Goal: Transaction & Acquisition: Purchase product/service

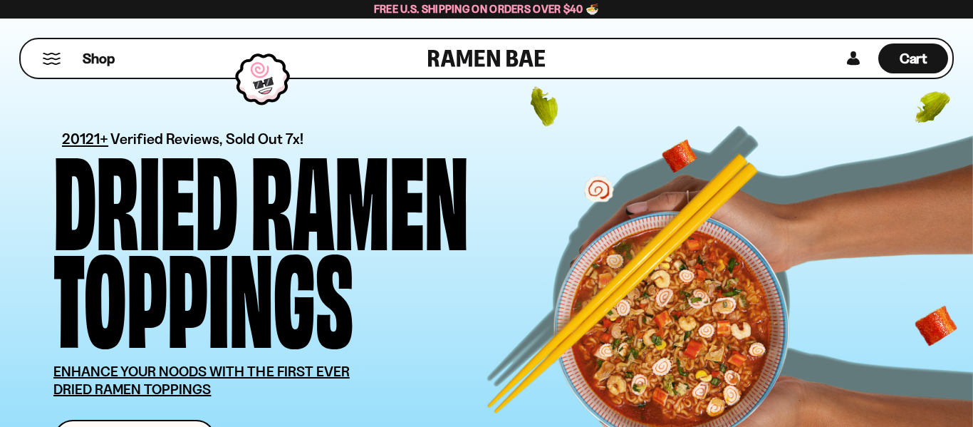
click at [972, 30] on div "Shop Cart D0381C2F-513E-4F90-8A41-6F0A75DCBAAA" at bounding box center [486, 59] width 973 height 80
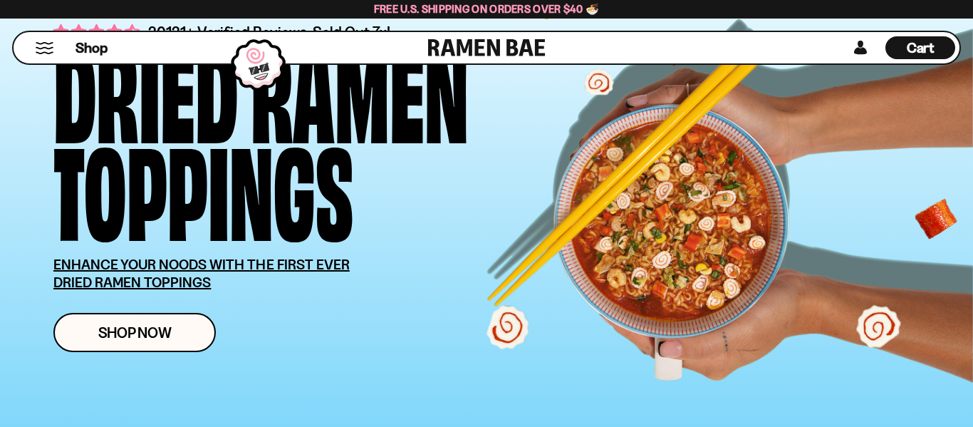
scroll to position [228, 0]
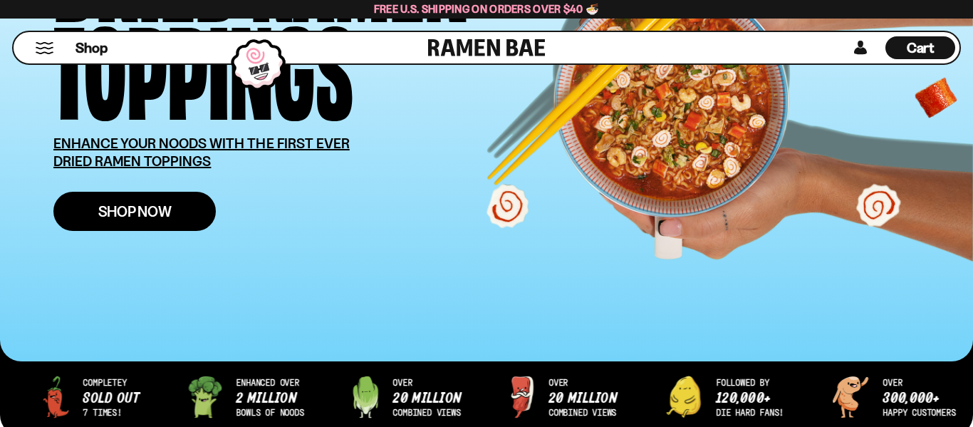
click at [168, 219] on span "Shop Now" at bounding box center [134, 211] width 73 height 15
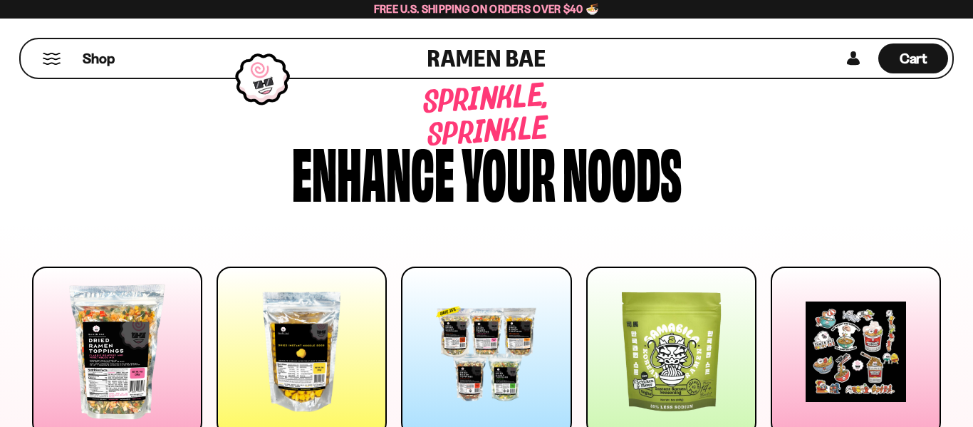
click at [971, 112] on div "Sprinkle, sprinkle Enhance your noods" at bounding box center [486, 144] width 973 height 167
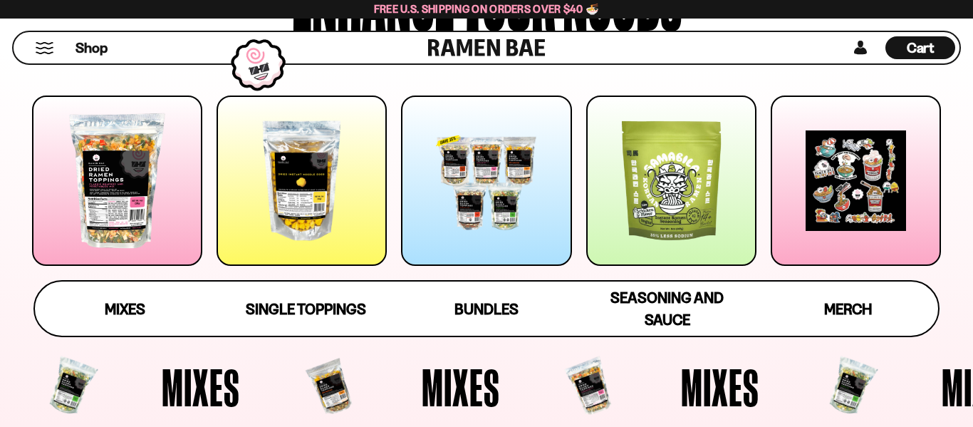
scroll to position [199, 0]
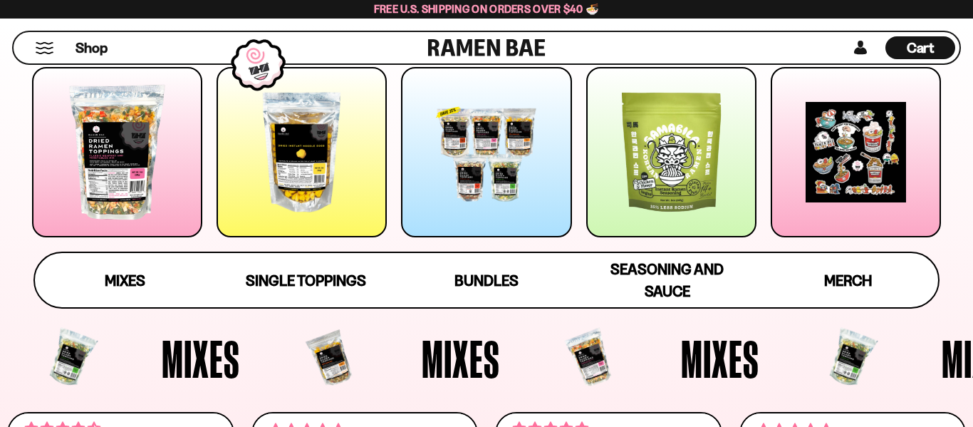
click at [144, 127] on div at bounding box center [117, 152] width 170 height 170
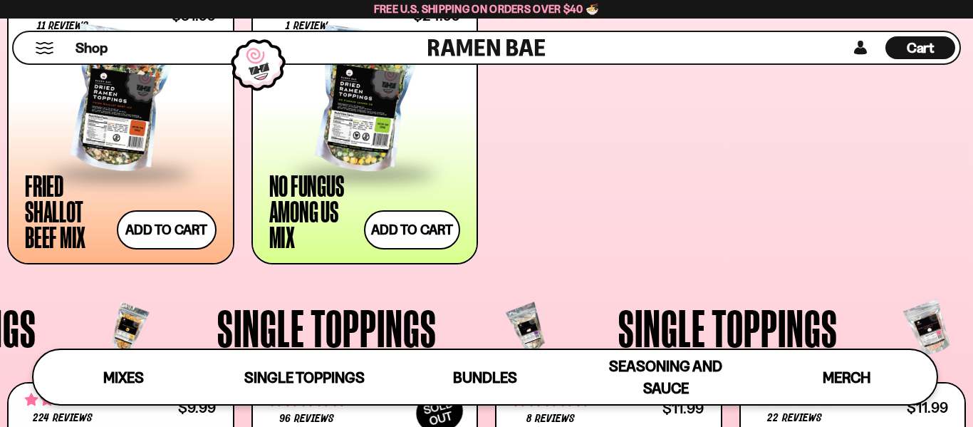
scroll to position [909, 0]
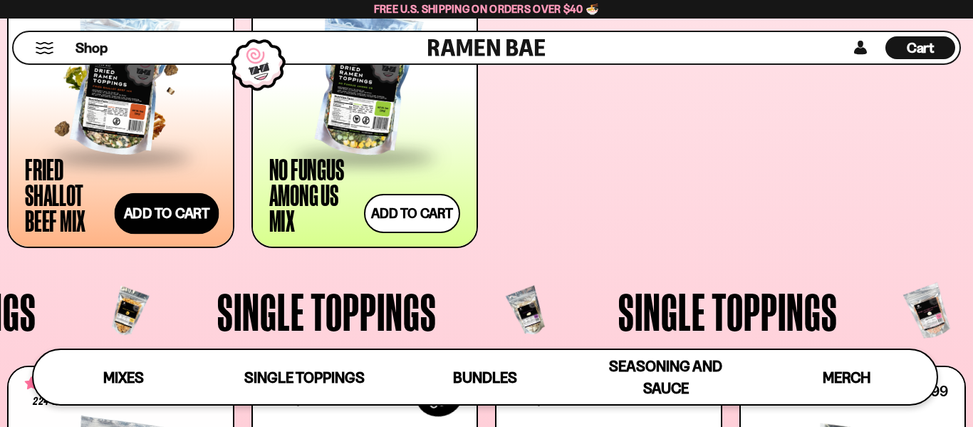
click at [149, 217] on button "Add to cart" at bounding box center [166, 213] width 105 height 41
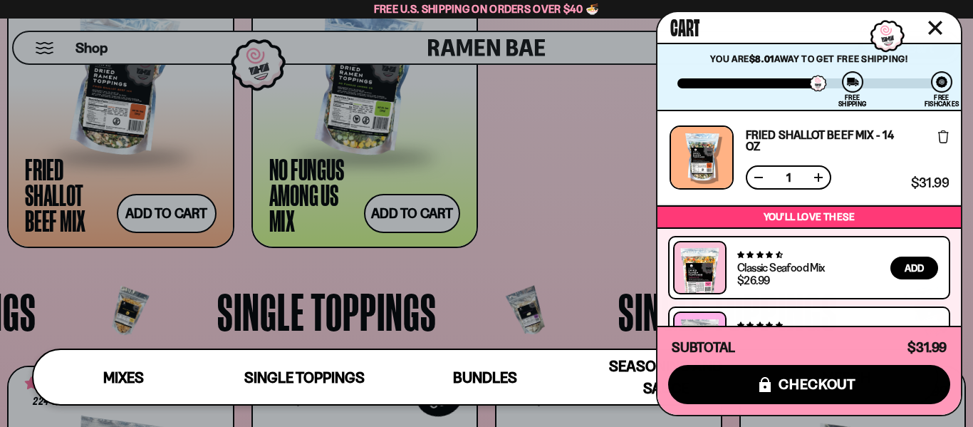
click at [581, 192] on div at bounding box center [486, 213] width 973 height 427
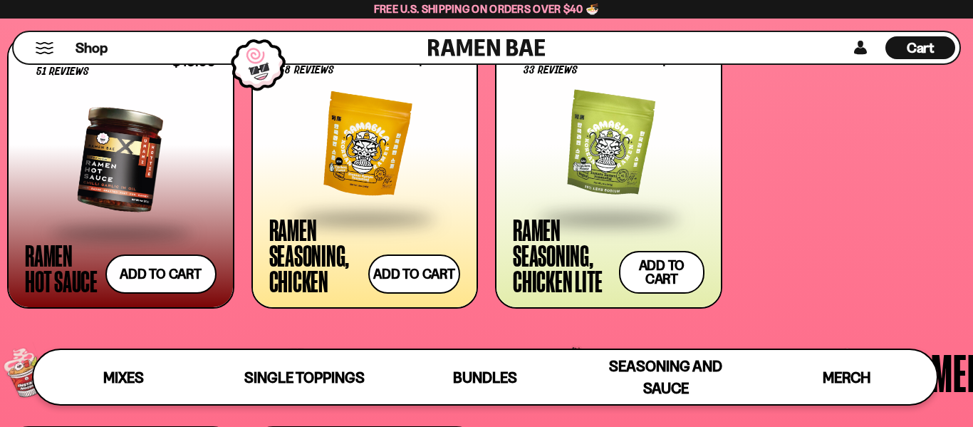
scroll to position [3188, 0]
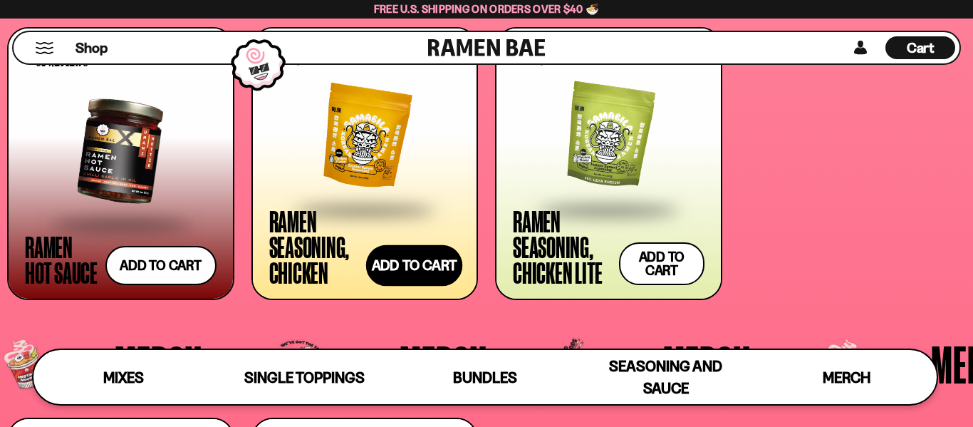
click at [421, 256] on button "Add to cart" at bounding box center [414, 265] width 96 height 41
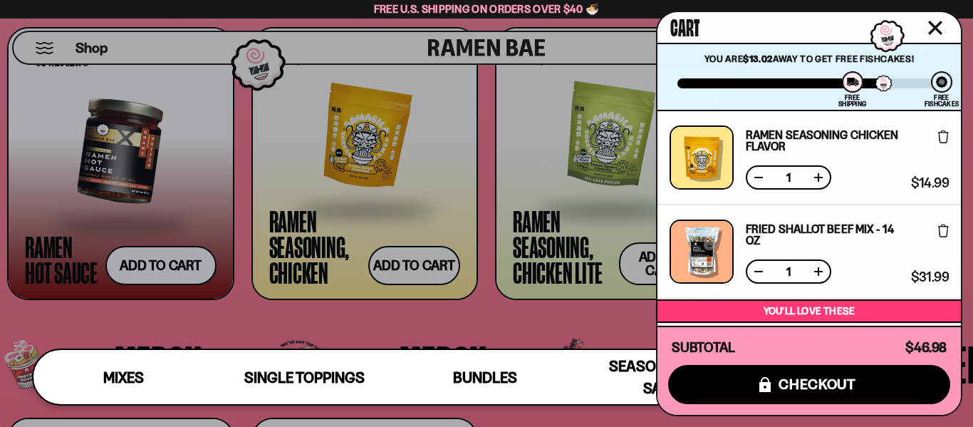
click at [152, 263] on div at bounding box center [486, 213] width 973 height 427
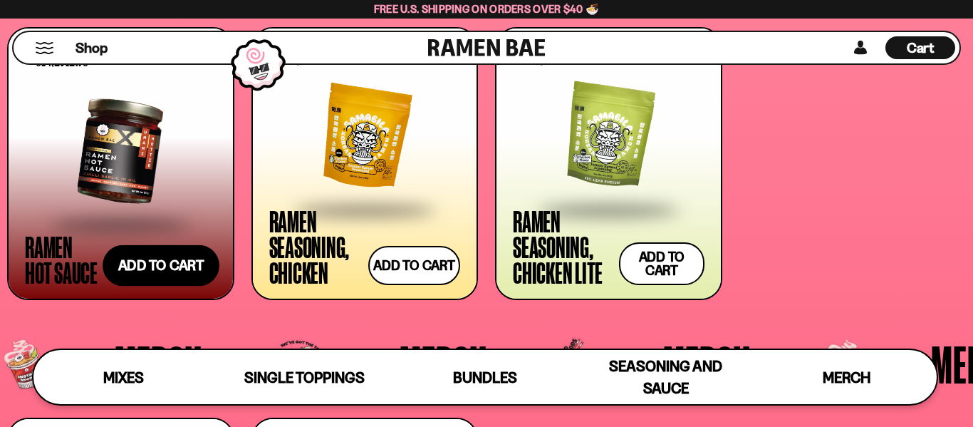
click at [165, 263] on button "Add to cart" at bounding box center [161, 265] width 117 height 41
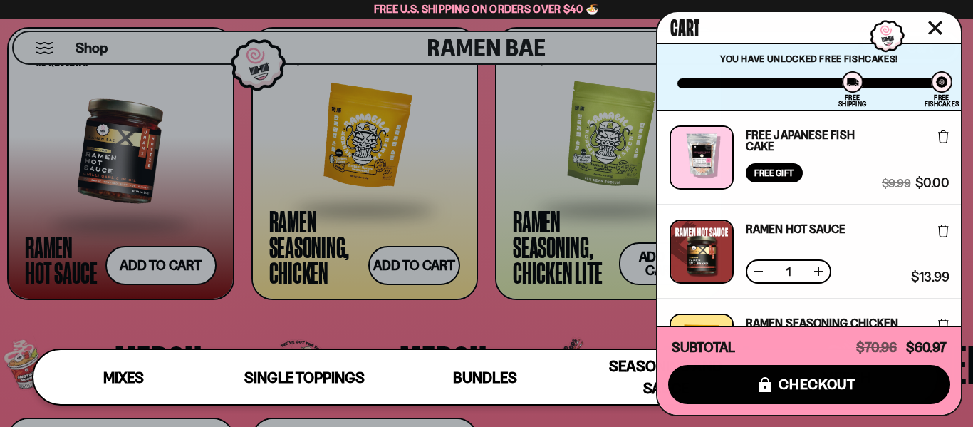
click at [938, 23] on icon "Close cart" at bounding box center [934, 27] width 13 height 13
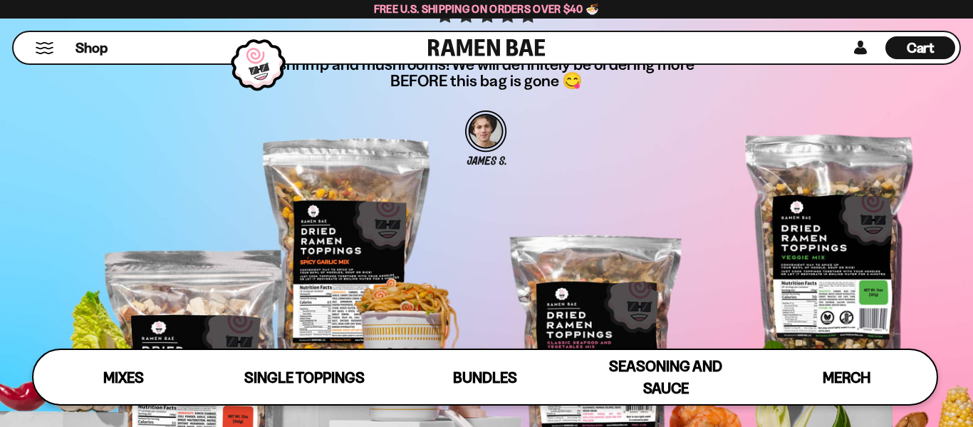
scroll to position [4128, 0]
